Goal: Find specific page/section: Find specific page/section

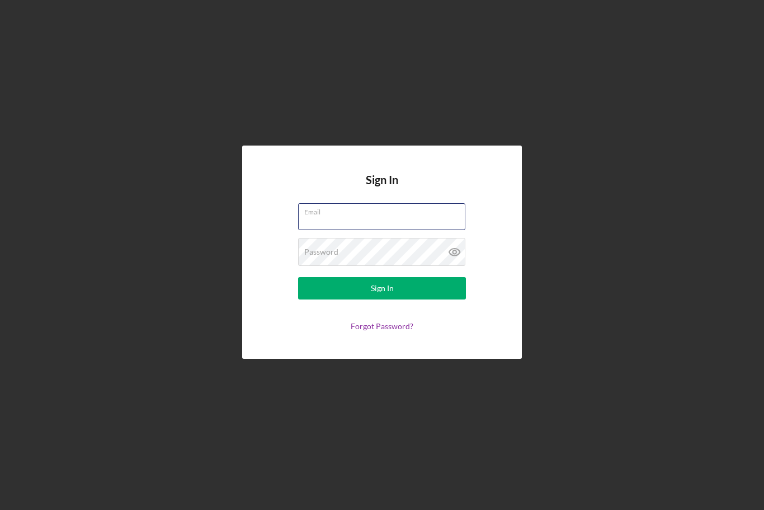
type input "[PERSON_NAME][EMAIL_ADDRESS][PERSON_NAME][DOMAIN_NAME]"
click at [382, 299] on button "Sign In" at bounding box center [382, 288] width 168 height 22
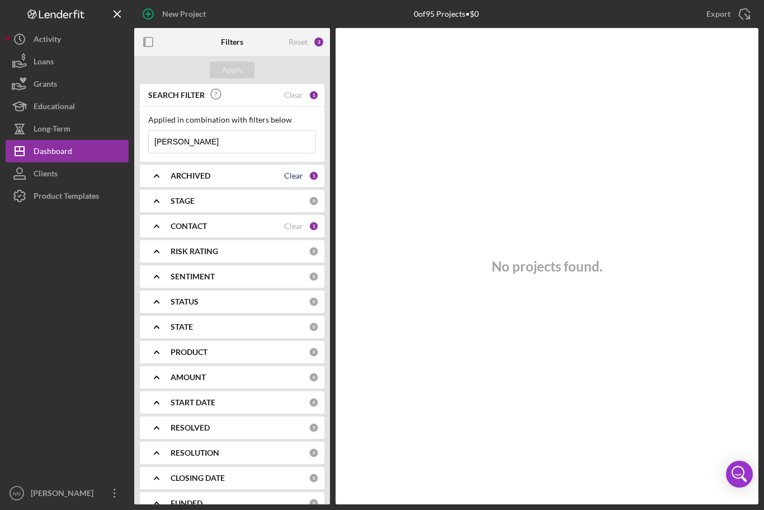
click at [301, 173] on div "Clear" at bounding box center [293, 175] width 19 height 9
click at [304, 43] on div "Reset" at bounding box center [298, 41] width 19 height 9
click at [278, 147] on input at bounding box center [232, 141] width 167 height 22
type input "[PERSON_NAME]"
